Goal: Find specific page/section: Find specific page/section

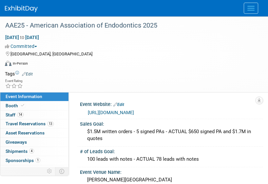
click at [24, 10] on img at bounding box center [21, 9] width 33 height 7
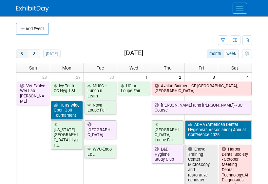
click at [21, 56] on button "prev" at bounding box center [22, 54] width 12 height 9
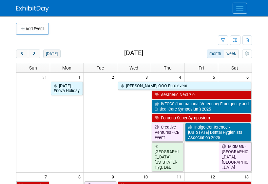
click at [52, 55] on button "[DATE]" at bounding box center [51, 54] width 17 height 9
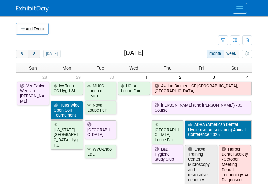
click at [35, 55] on span "next" at bounding box center [33, 54] width 5 height 4
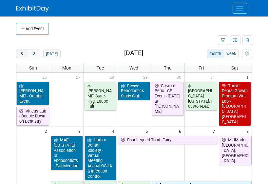
click at [24, 53] on span "prev" at bounding box center [22, 54] width 5 height 4
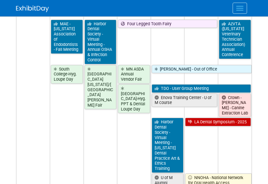
scroll to position [893, 0]
